Goal: Transaction & Acquisition: Purchase product/service

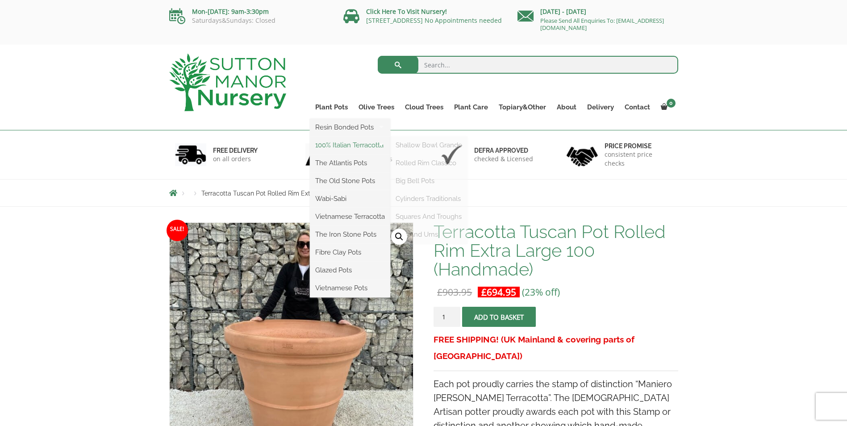
click at [342, 141] on link "100% Italian Terracotta" at bounding box center [350, 144] width 80 height 13
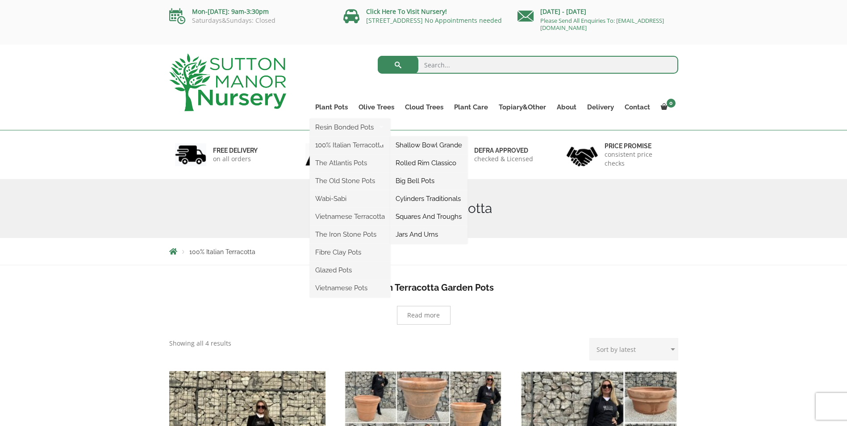
click at [426, 183] on link "Big Bell Pots" at bounding box center [428, 180] width 77 height 13
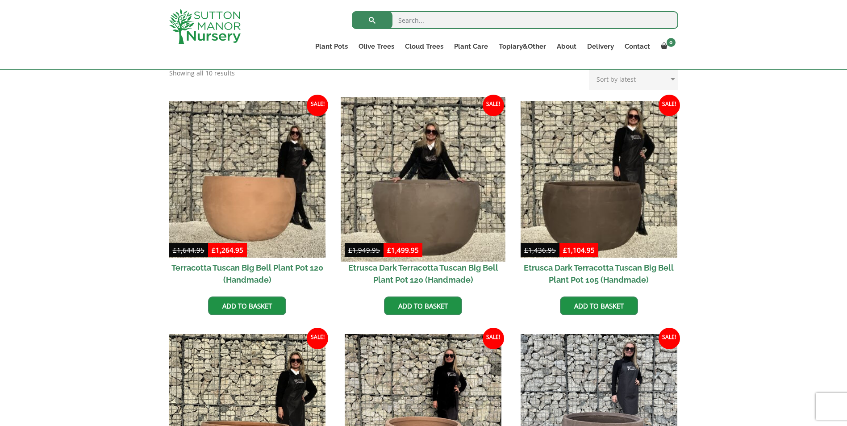
scroll to position [199, 0]
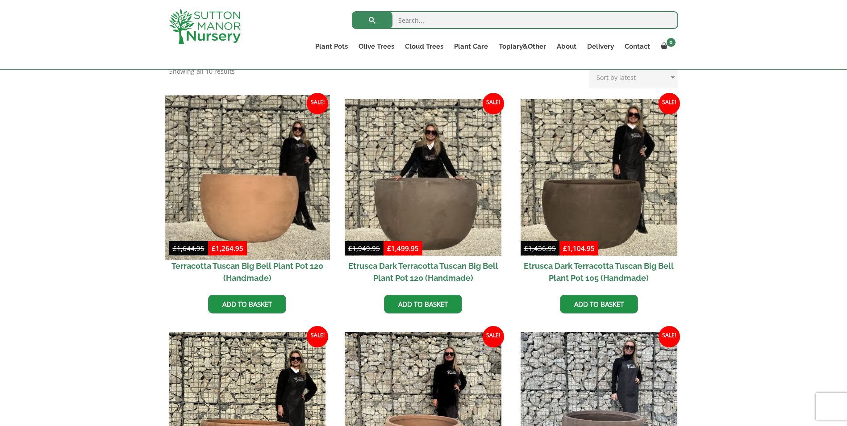
click at [242, 225] on img at bounding box center [247, 177] width 164 height 164
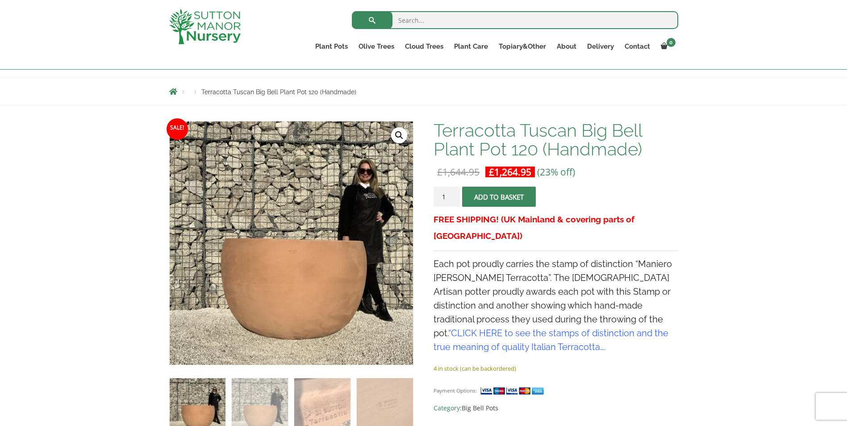
scroll to position [58, 0]
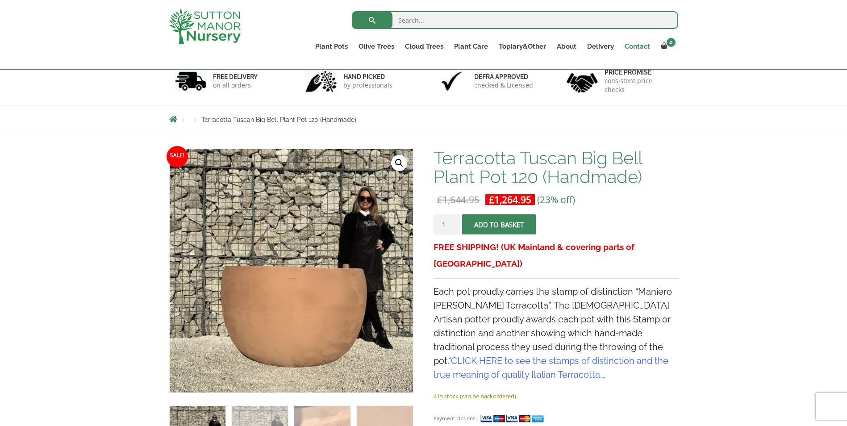
click at [635, 46] on link "Contact" at bounding box center [637, 46] width 36 height 13
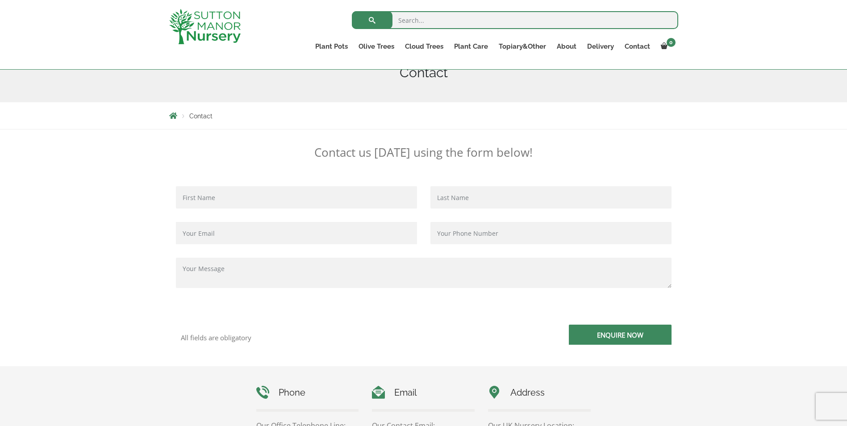
scroll to position [122, 0]
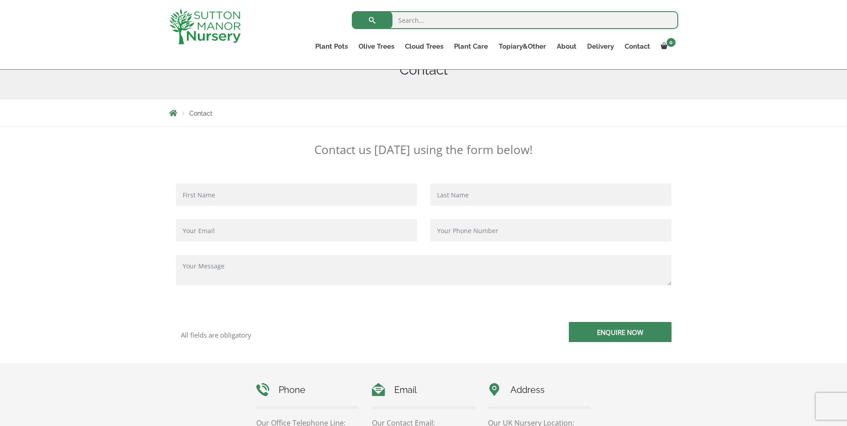
click at [284, 193] on input "Contact form" at bounding box center [296, 195] width 241 height 22
type input "David Gareth Edward Roberts"
type input "david@robertsbathltd.com"
type input "07525253022"
drag, startPoint x: 246, startPoint y: 193, endPoint x: 202, endPoint y: 200, distance: 44.3
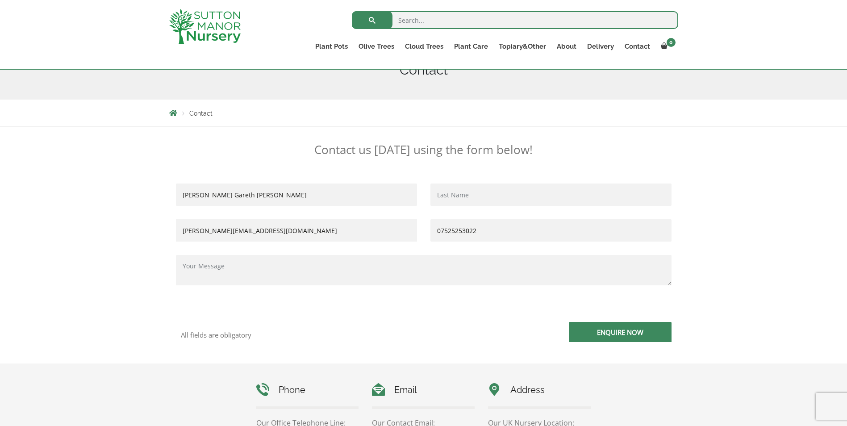
click at [201, 200] on input "David Gareth Edward Roberts" at bounding box center [296, 195] width 241 height 22
click at [258, 198] on input "David Roberts" at bounding box center [296, 195] width 241 height 22
type input "David"
click at [514, 195] on input "Contact form" at bounding box center [551, 195] width 241 height 22
type input "Roberts"
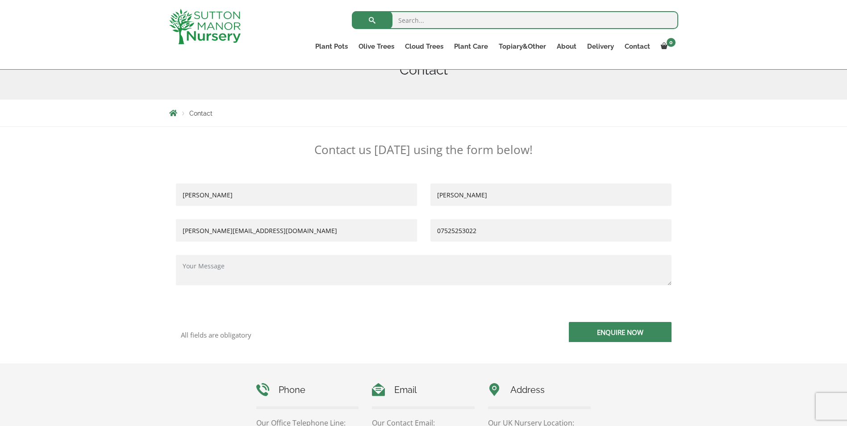
click at [284, 261] on textarea "Contact form" at bounding box center [424, 270] width 496 height 30
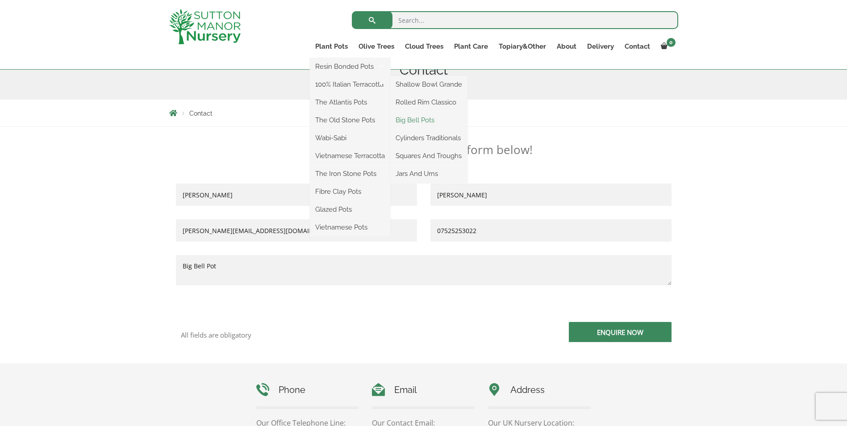
type textarea "Big Bell Pot"
click at [408, 121] on link "Big Bell Pots" at bounding box center [428, 119] width 77 height 13
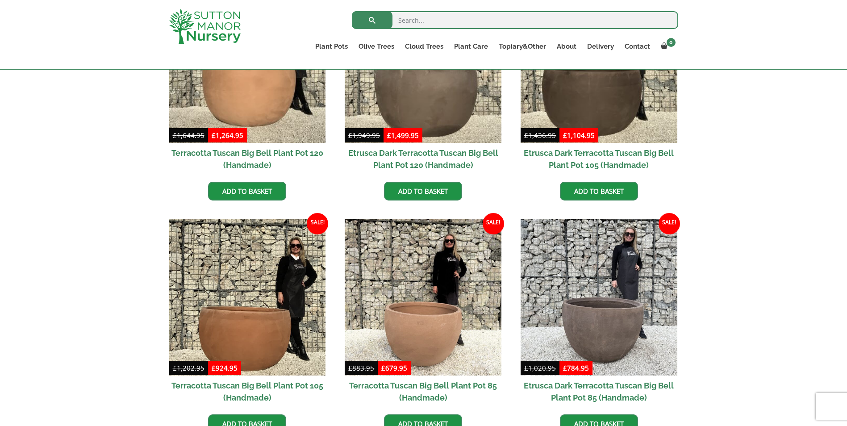
scroll to position [289, 0]
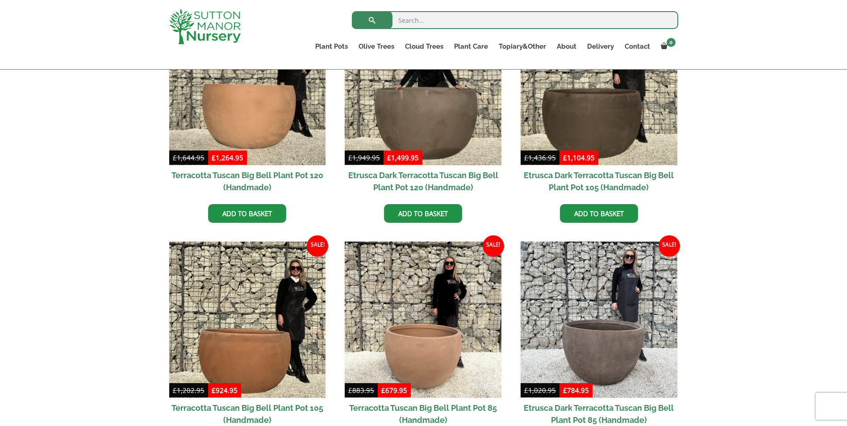
click at [247, 178] on h2 "Terracotta Tuscan Big Bell Plant Pot 120 (Handmade)" at bounding box center [247, 181] width 157 height 32
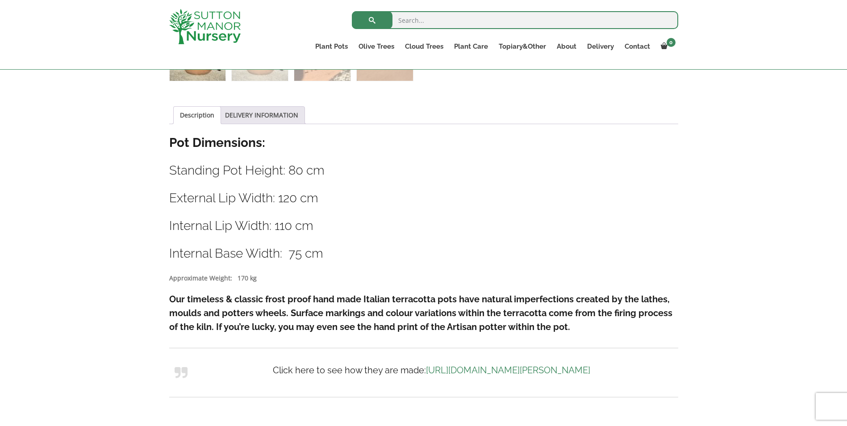
scroll to position [435, 0]
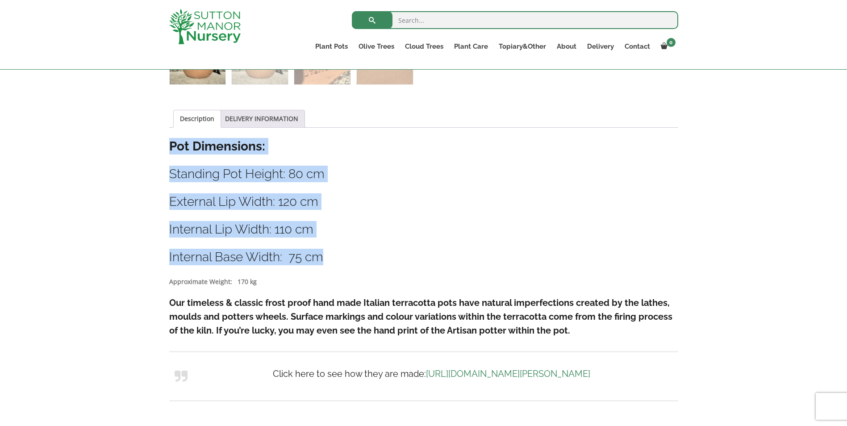
drag, startPoint x: 328, startPoint y: 261, endPoint x: 172, endPoint y: 144, distance: 194.9
click at [172, 144] on div "Description Pot Dimensions: Standing Pot Height: 80 cm External Lip Width: 120 …" at bounding box center [423, 276] width 509 height 277
drag, startPoint x: 172, startPoint y: 144, endPoint x: 208, endPoint y: 147, distance: 36.3
copy div "Pot Dimensions: Standing Pot Height: 80 cm External Lip Width: 120 cm Internal …"
click at [239, 116] on link "DELIVERY INFORMATION" at bounding box center [261, 118] width 73 height 17
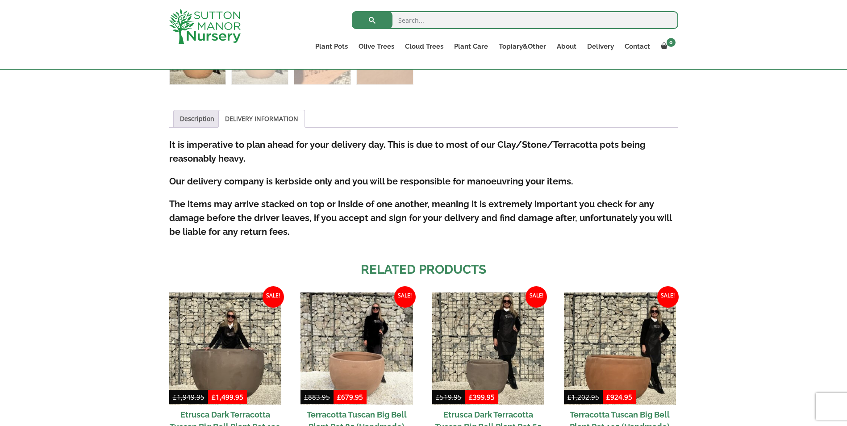
drag, startPoint x: 845, startPoint y: 153, endPoint x: 847, endPoint y: 178, distance: 24.6
click at [847, 188] on html "0 No products in the basket. Plant Pots Resin Bonded Pots The Amalfi Pots The M…" at bounding box center [423, 266] width 847 height 1402
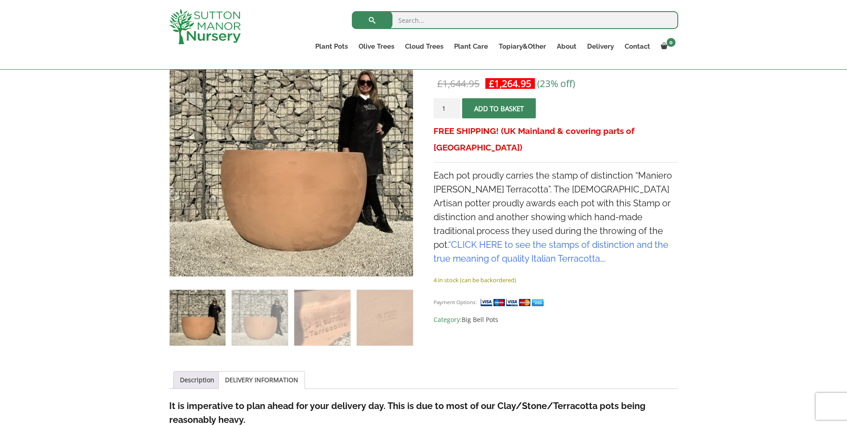
scroll to position [168, 0]
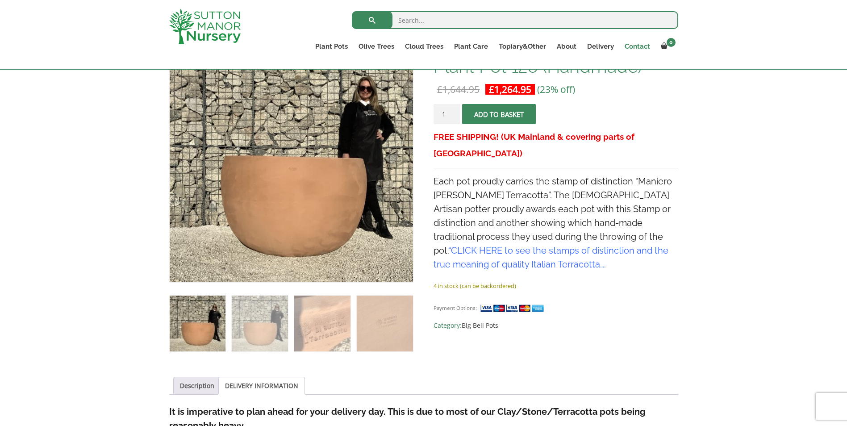
click at [638, 47] on link "Contact" at bounding box center [637, 46] width 36 height 13
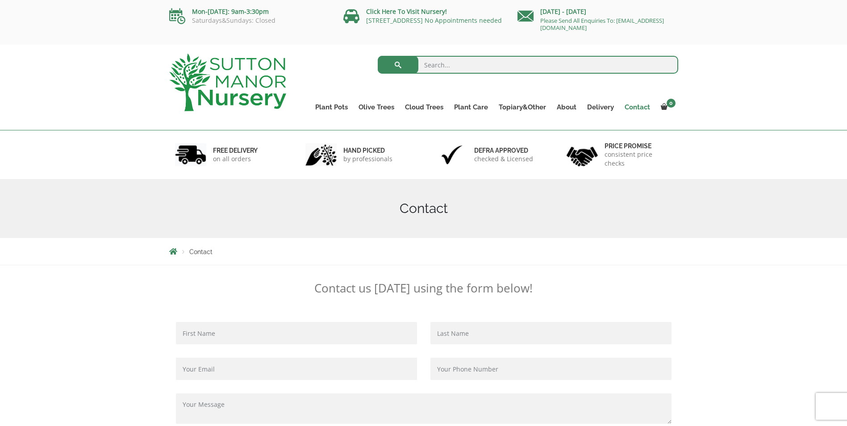
click at [636, 107] on link "Contact" at bounding box center [637, 107] width 36 height 13
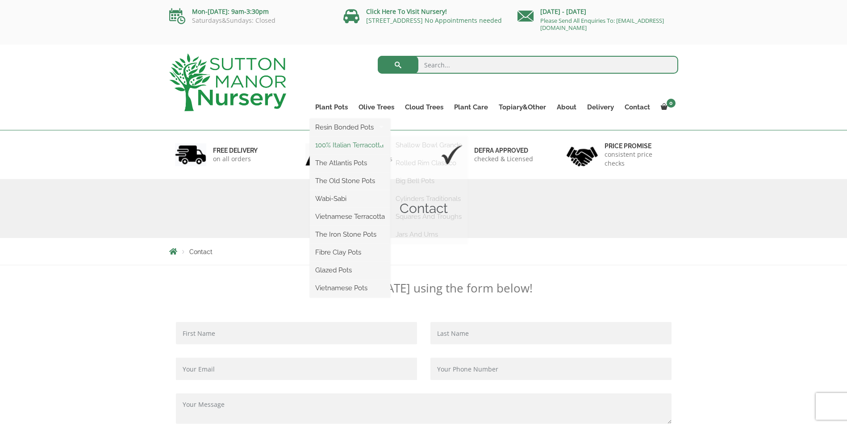
click at [353, 145] on link "100% Italian Terracotta" at bounding box center [350, 144] width 80 height 13
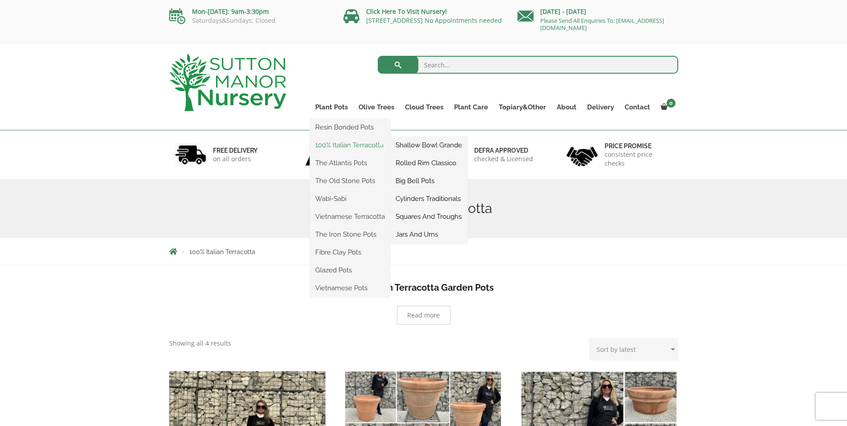
click at [350, 144] on link "100% Italian Terracotta" at bounding box center [350, 144] width 80 height 13
click at [407, 180] on link "Big Bell Pots" at bounding box center [428, 180] width 77 height 13
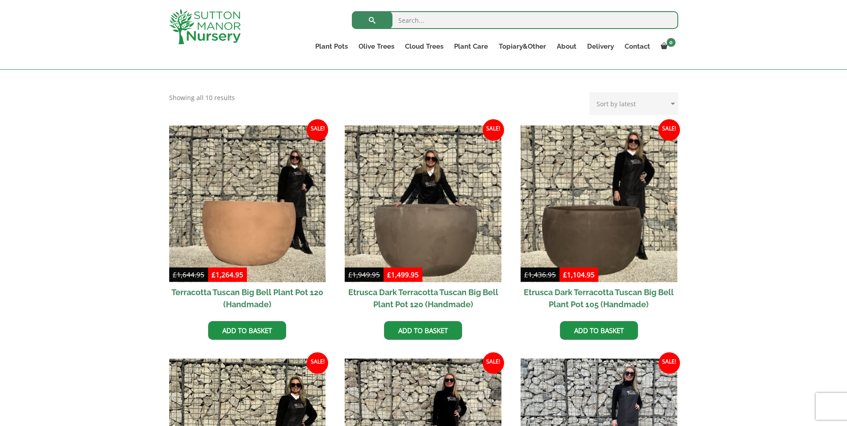
scroll to position [165, 0]
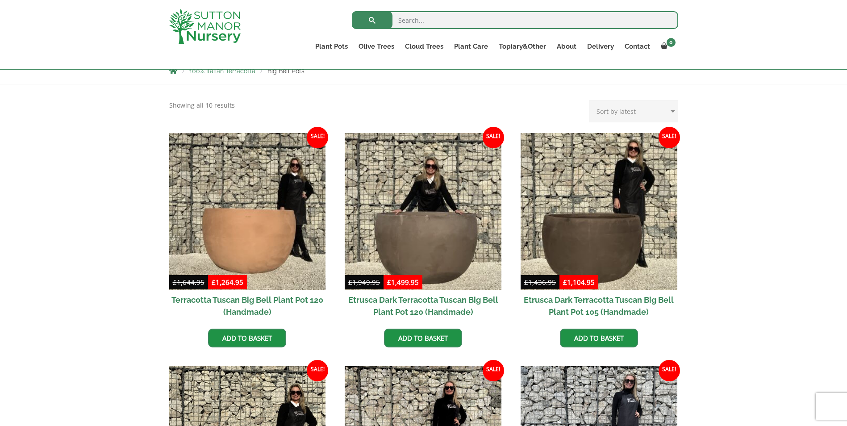
click at [222, 302] on h2 "Terracotta Tuscan Big Bell Plant Pot 120 (Handmade)" at bounding box center [247, 306] width 157 height 32
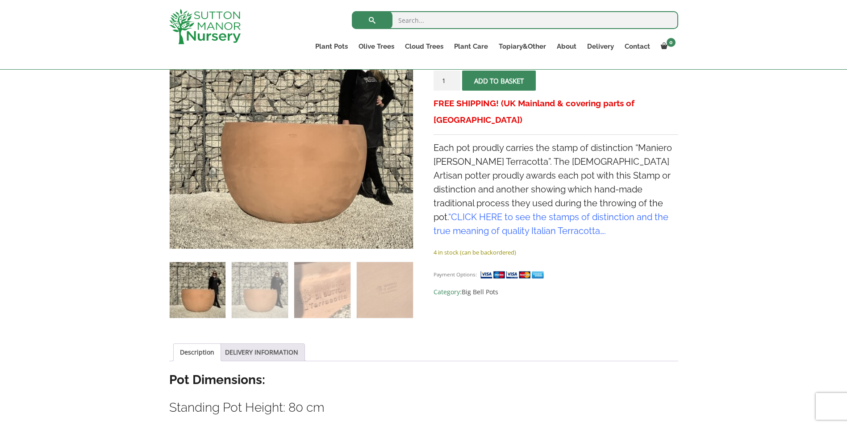
scroll to position [73, 0]
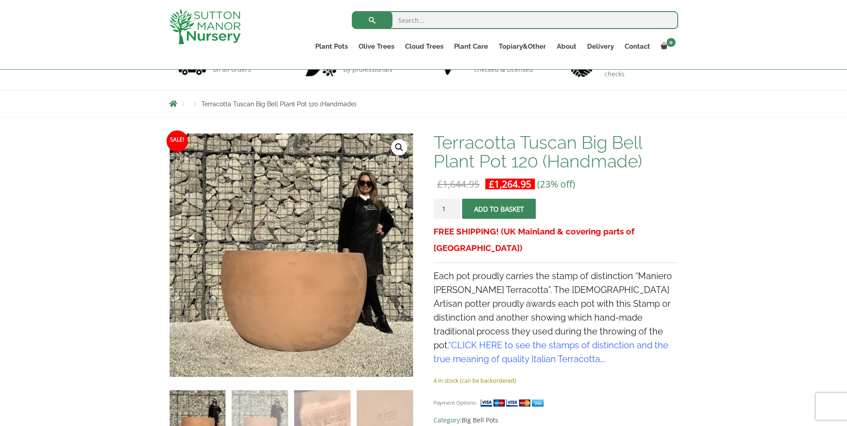
click at [499, 209] on span "submit" at bounding box center [499, 209] width 0 height 0
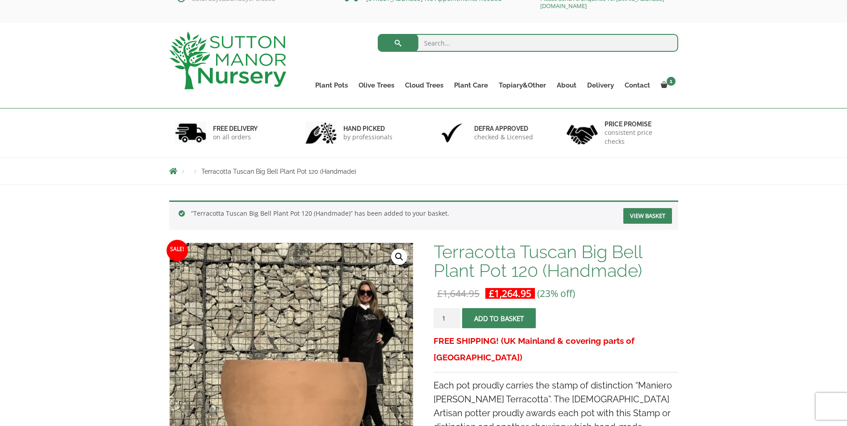
scroll to position [11, 0]
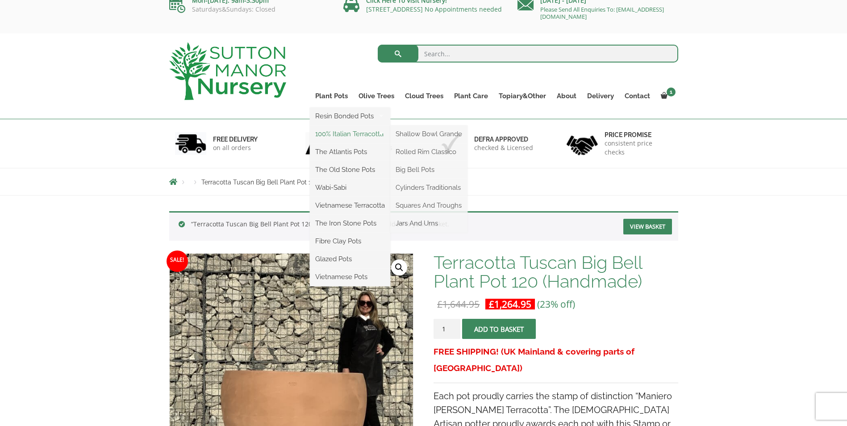
click at [340, 135] on link "100% Italian Terracotta" at bounding box center [350, 133] width 80 height 13
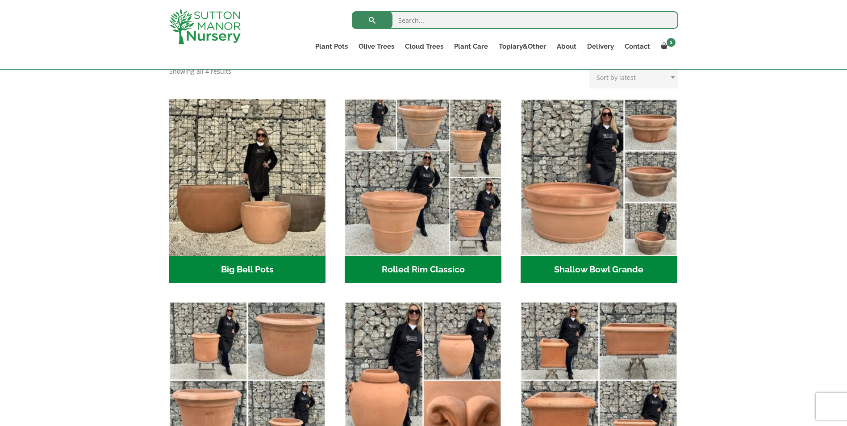
scroll to position [257, 0]
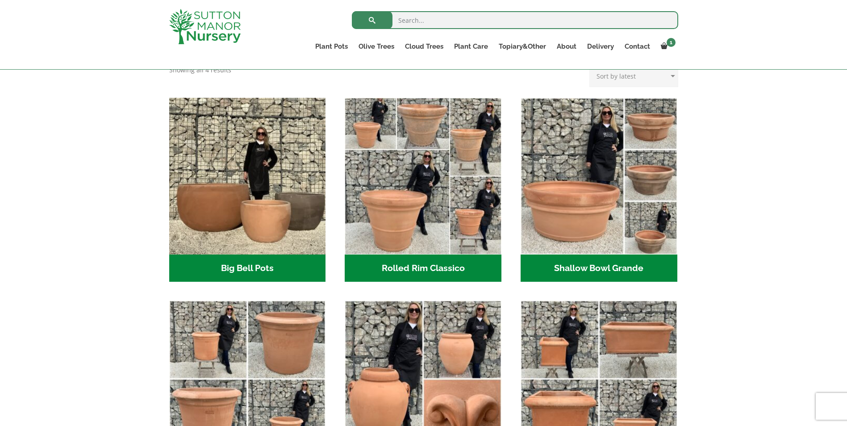
click at [252, 274] on h2 "Big Bell Pots (10)" at bounding box center [247, 269] width 157 height 28
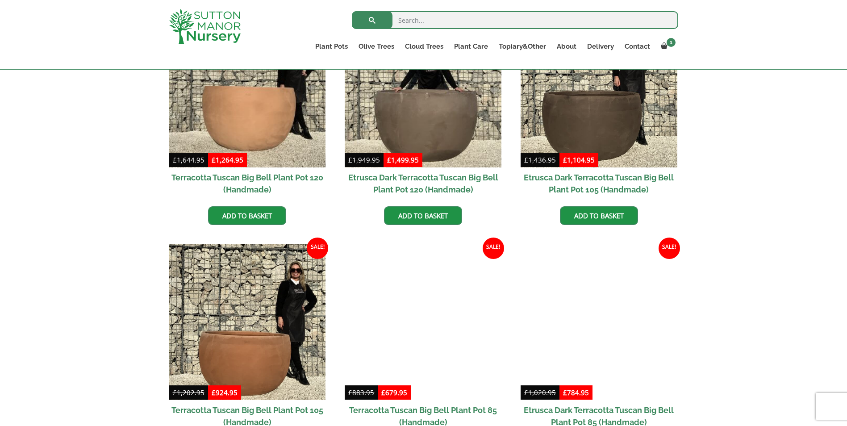
scroll to position [293, 0]
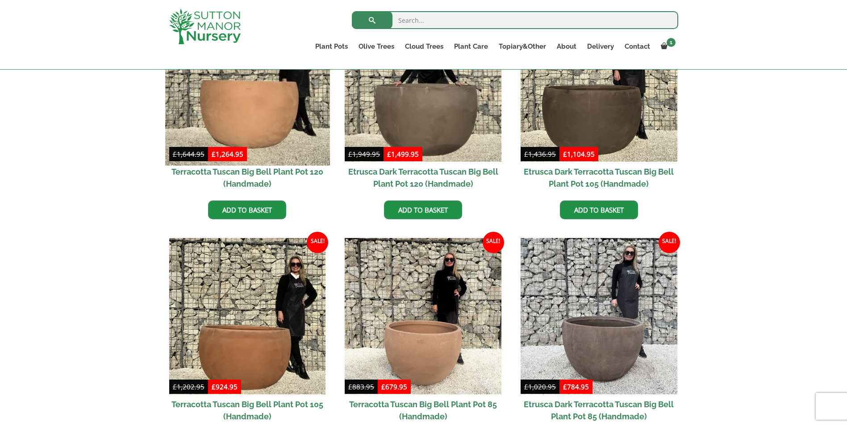
click at [252, 133] on img at bounding box center [247, 83] width 164 height 164
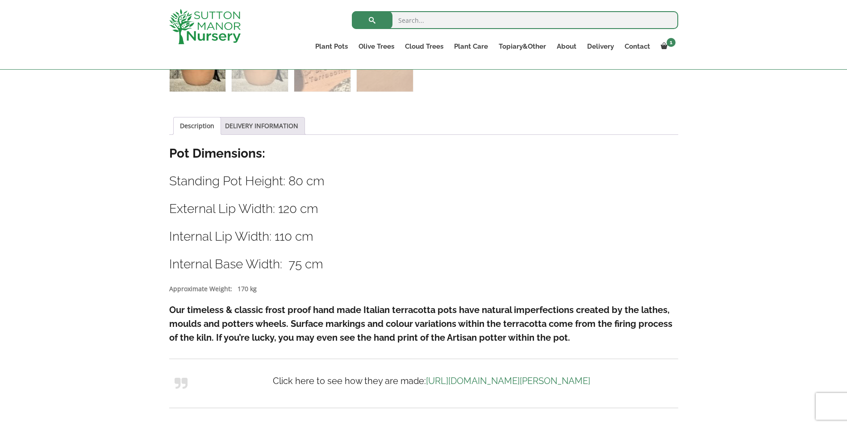
scroll to position [322, 0]
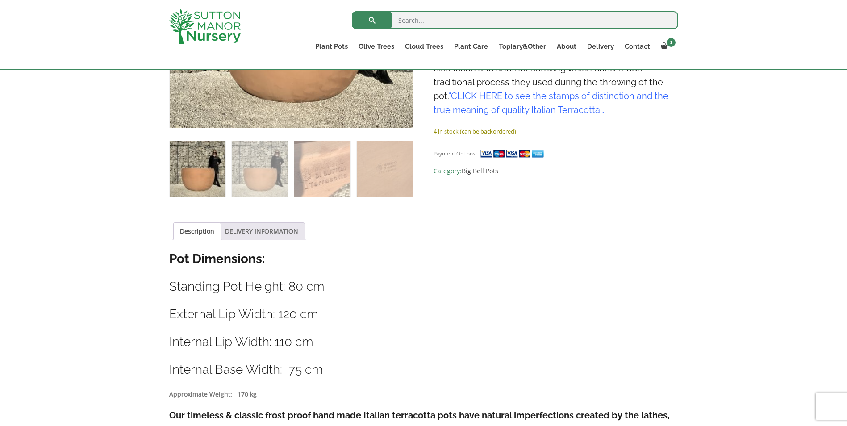
click at [266, 230] on link "DELIVERY INFORMATION" at bounding box center [261, 231] width 73 height 17
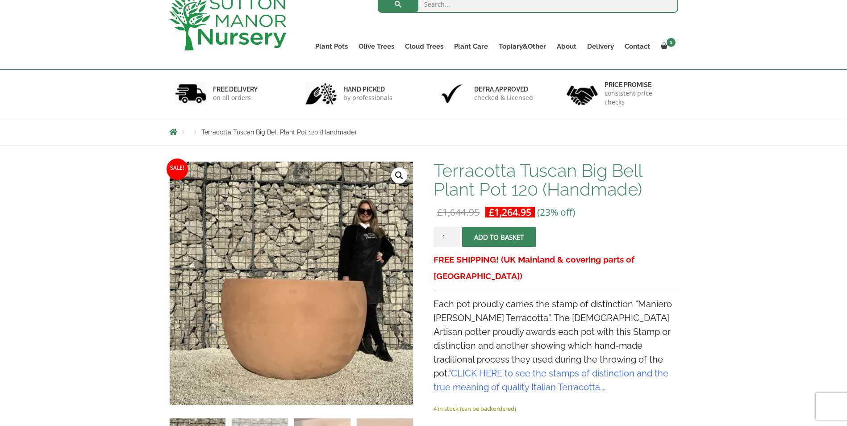
scroll to position [42, 0]
